Goal: Task Accomplishment & Management: Manage account settings

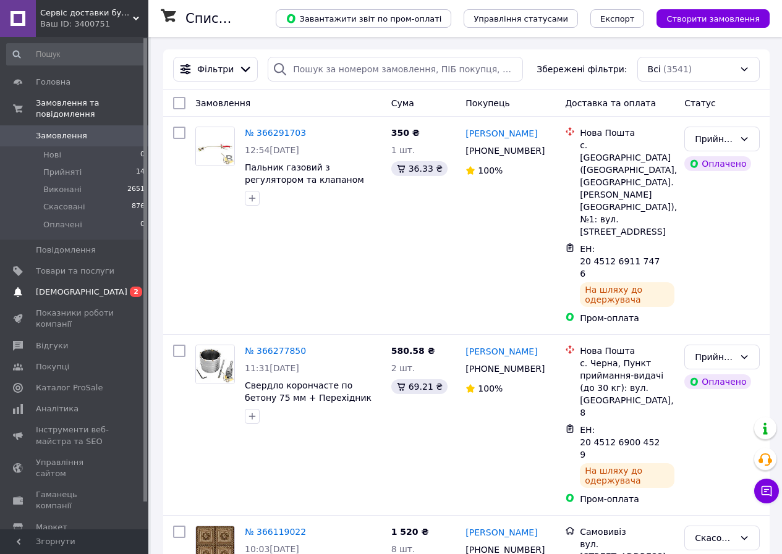
click at [112, 287] on span "[DEMOGRAPHIC_DATA]" at bounding box center [75, 292] width 78 height 11
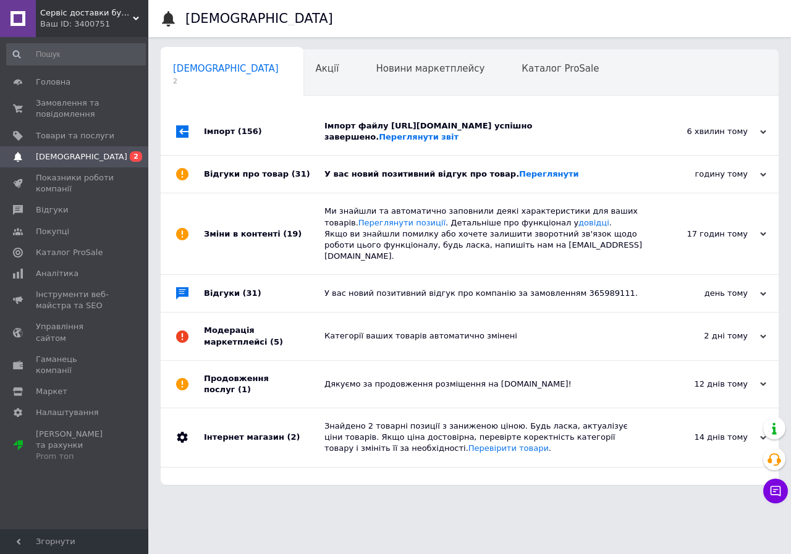
click at [324, 192] on div "У вас новий позитивний відгук про товар. Переглянути" at bounding box center [483, 174] width 318 height 37
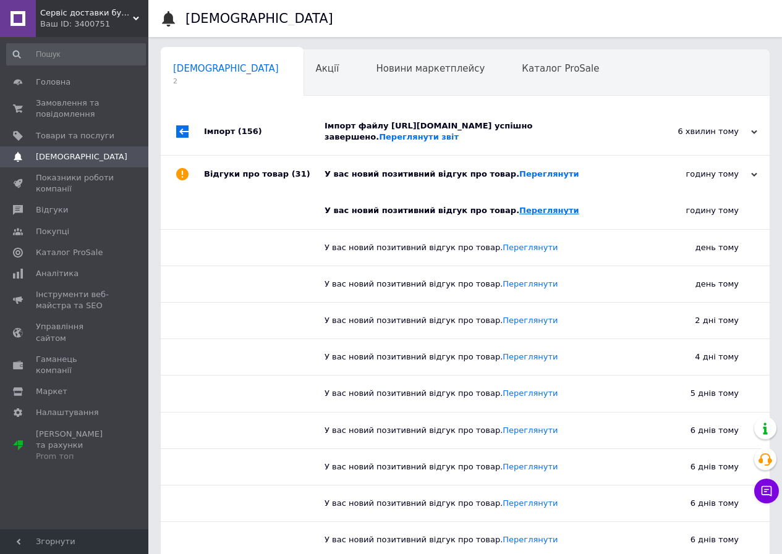
click at [530, 209] on link "Переглянути" at bounding box center [549, 210] width 60 height 9
click at [303, 127] on div "Імпорт (156)" at bounding box center [264, 131] width 121 height 47
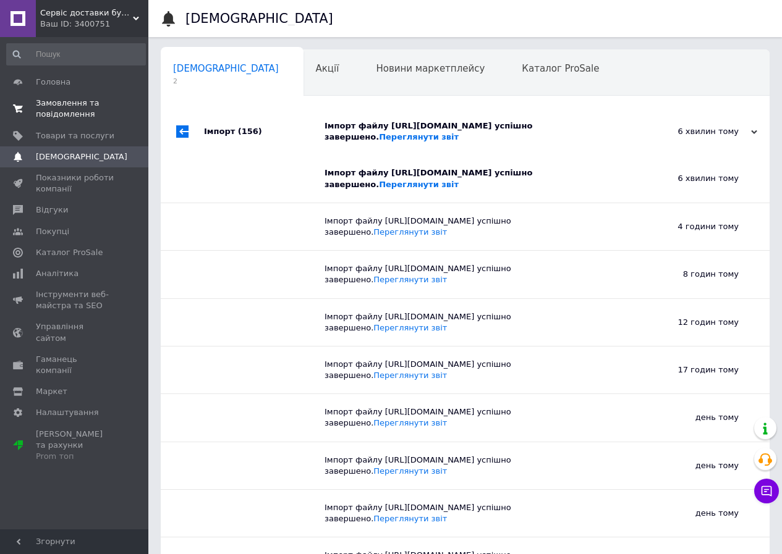
click at [85, 111] on span "Замовлення та повідомлення" at bounding box center [75, 109] width 78 height 22
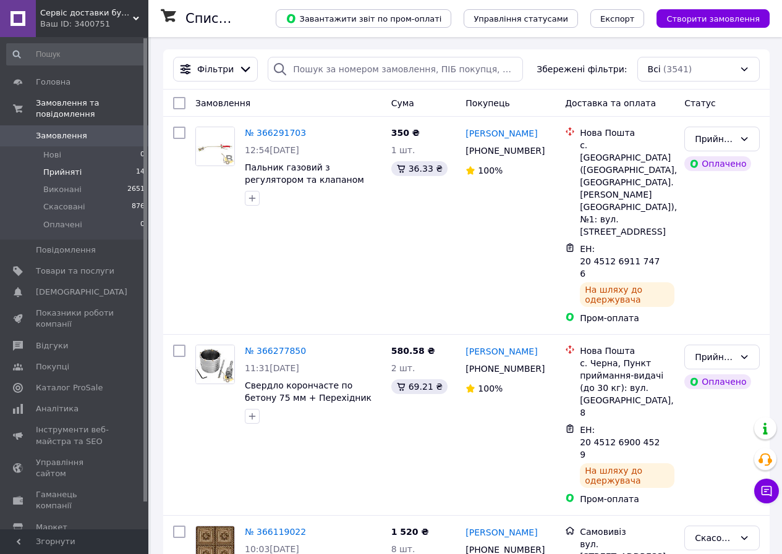
click at [78, 164] on li "Прийняті 14" at bounding box center [76, 172] width 152 height 17
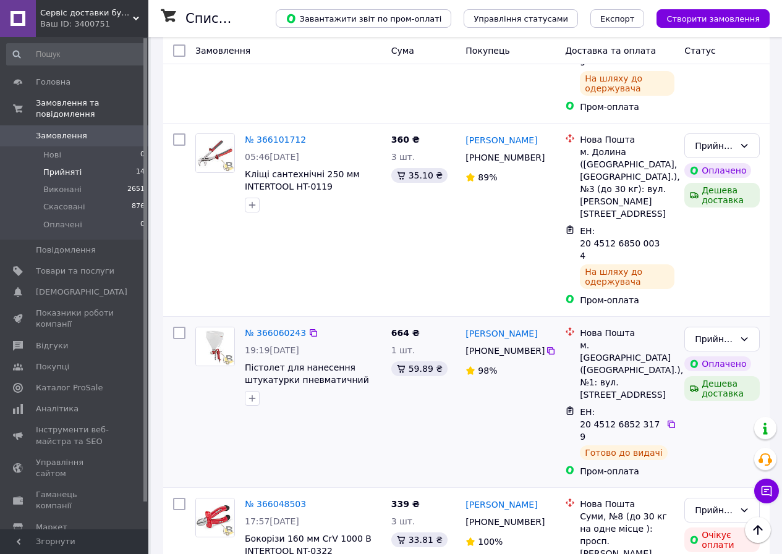
scroll to position [556, 0]
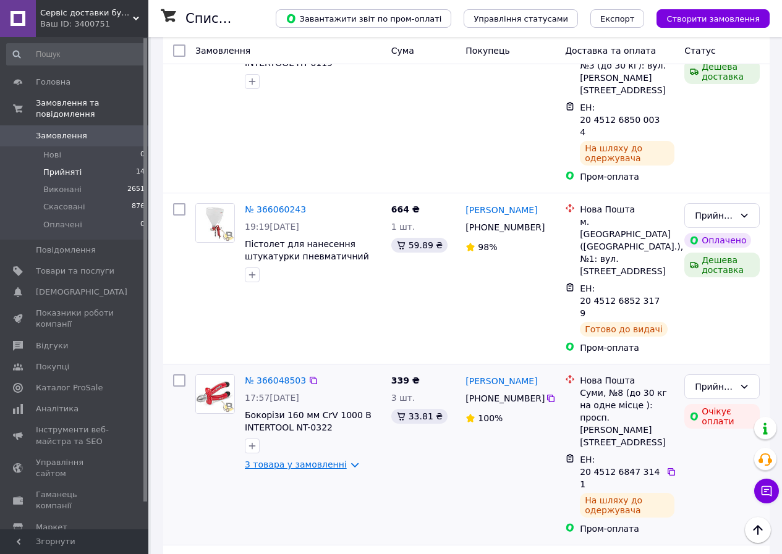
click at [307, 460] on link "3 товара у замовленні" at bounding box center [296, 465] width 102 height 10
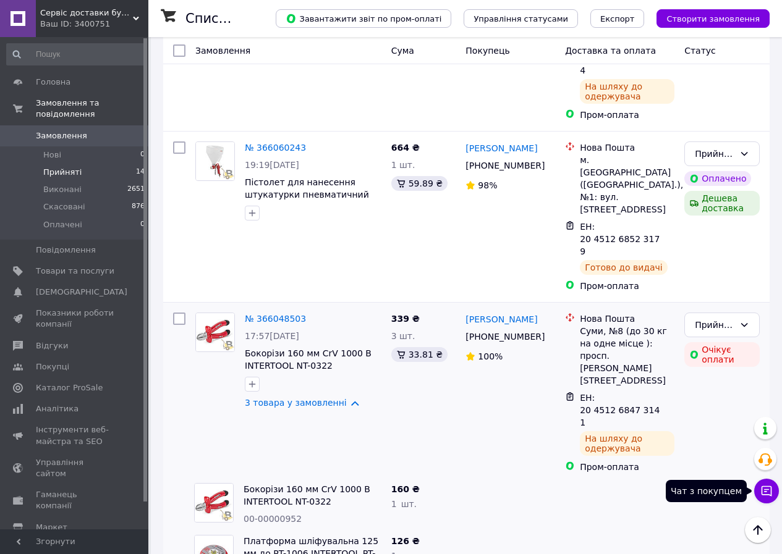
click at [770, 491] on icon at bounding box center [766, 491] width 12 height 12
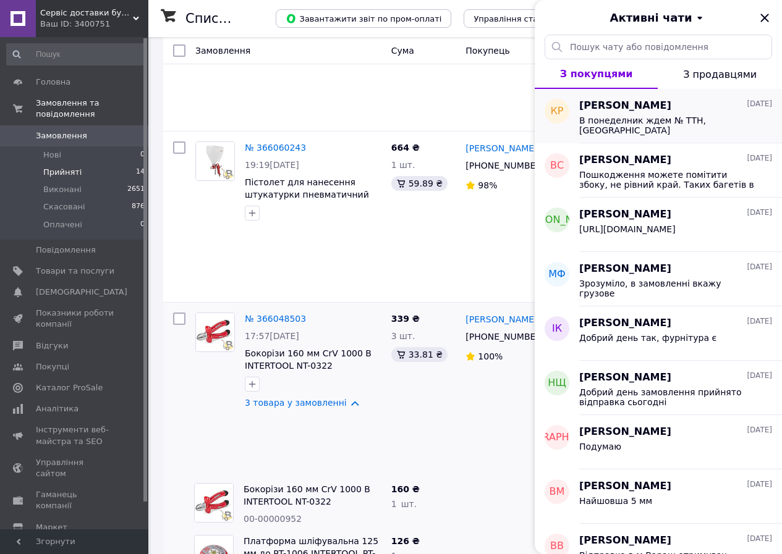
click at [601, 119] on span "В понеделник ждем № ТТН, Благодарим" at bounding box center [667, 126] width 176 height 20
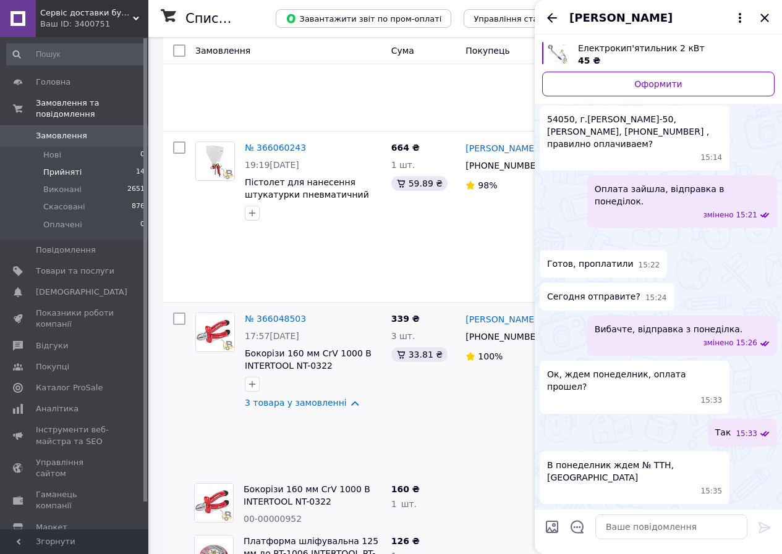
scroll to position [1458, 0]
click at [761, 16] on icon "Закрити" at bounding box center [764, 18] width 15 height 15
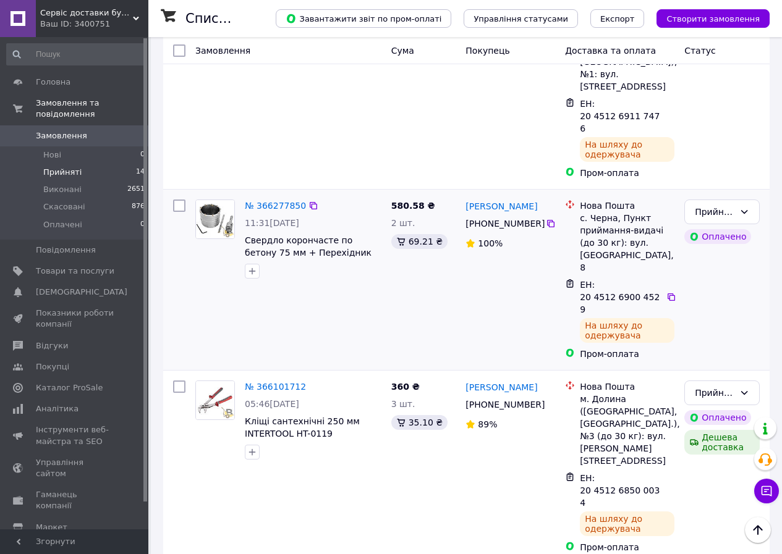
scroll to position [0, 0]
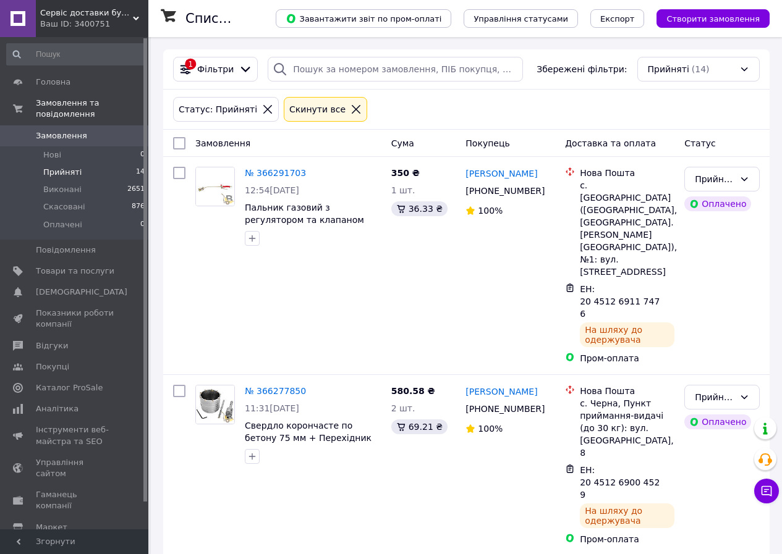
click at [76, 167] on span "Прийняті" at bounding box center [62, 172] width 38 height 11
click at [108, 164] on li "Прийняті 14" at bounding box center [76, 172] width 152 height 17
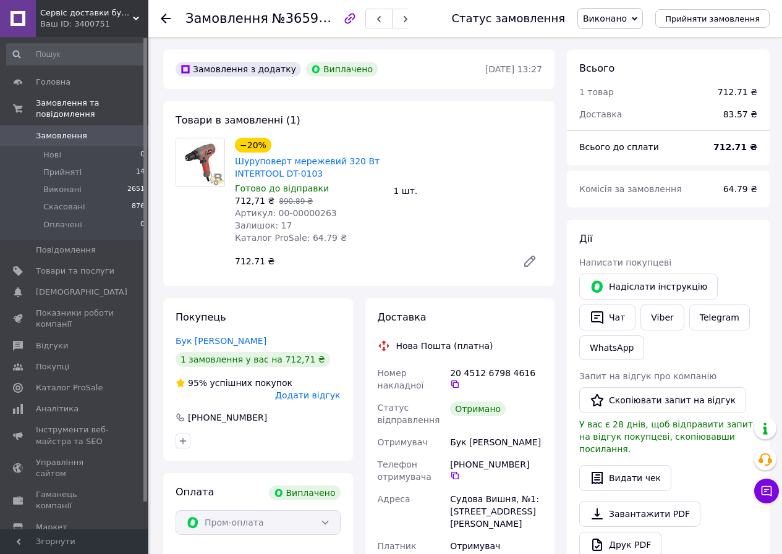
scroll to position [22, 0]
click at [459, 381] on icon at bounding box center [454, 384] width 7 height 7
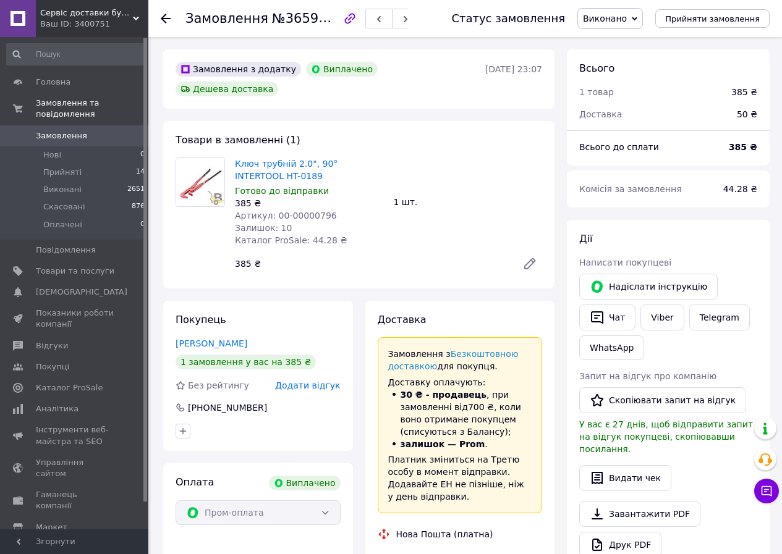
scroll to position [185, 0]
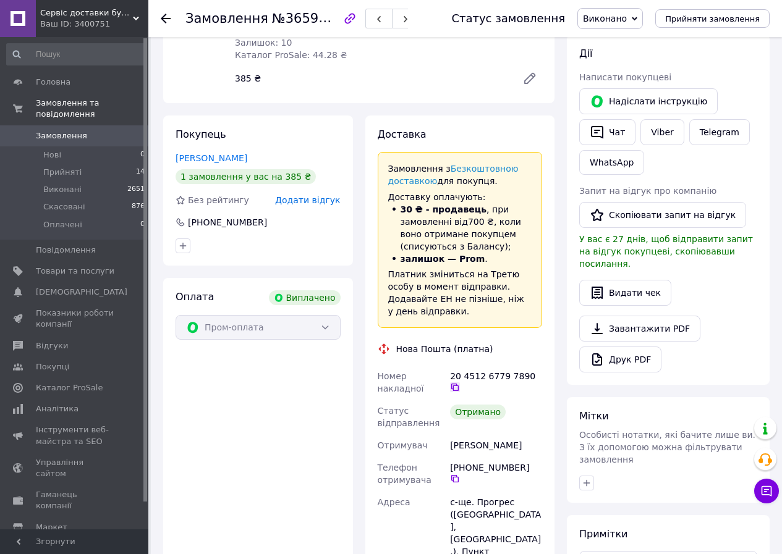
click at [460, 383] on icon at bounding box center [455, 388] width 10 height 10
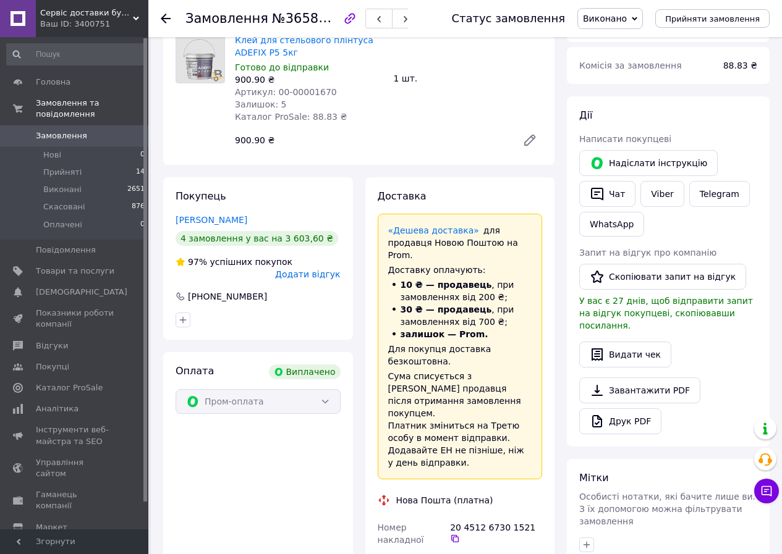
scroll to position [185, 0]
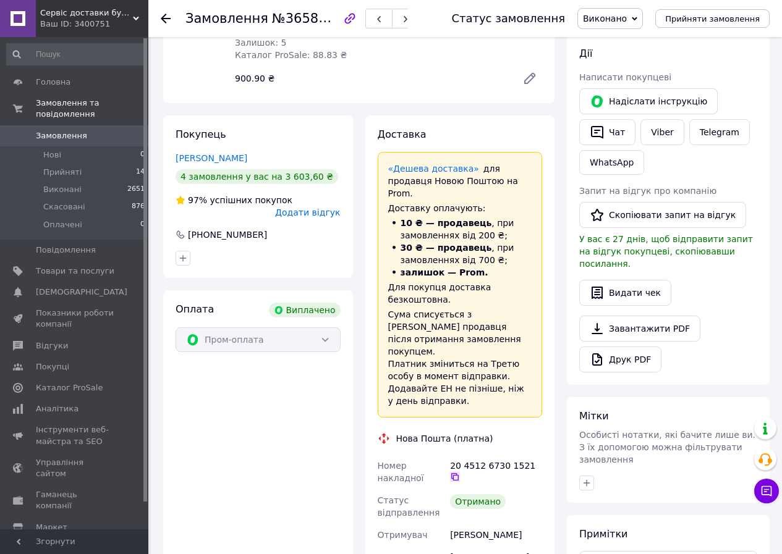
click at [459, 473] on icon at bounding box center [454, 476] width 7 height 7
